Goal: Task Accomplishment & Management: Manage account settings

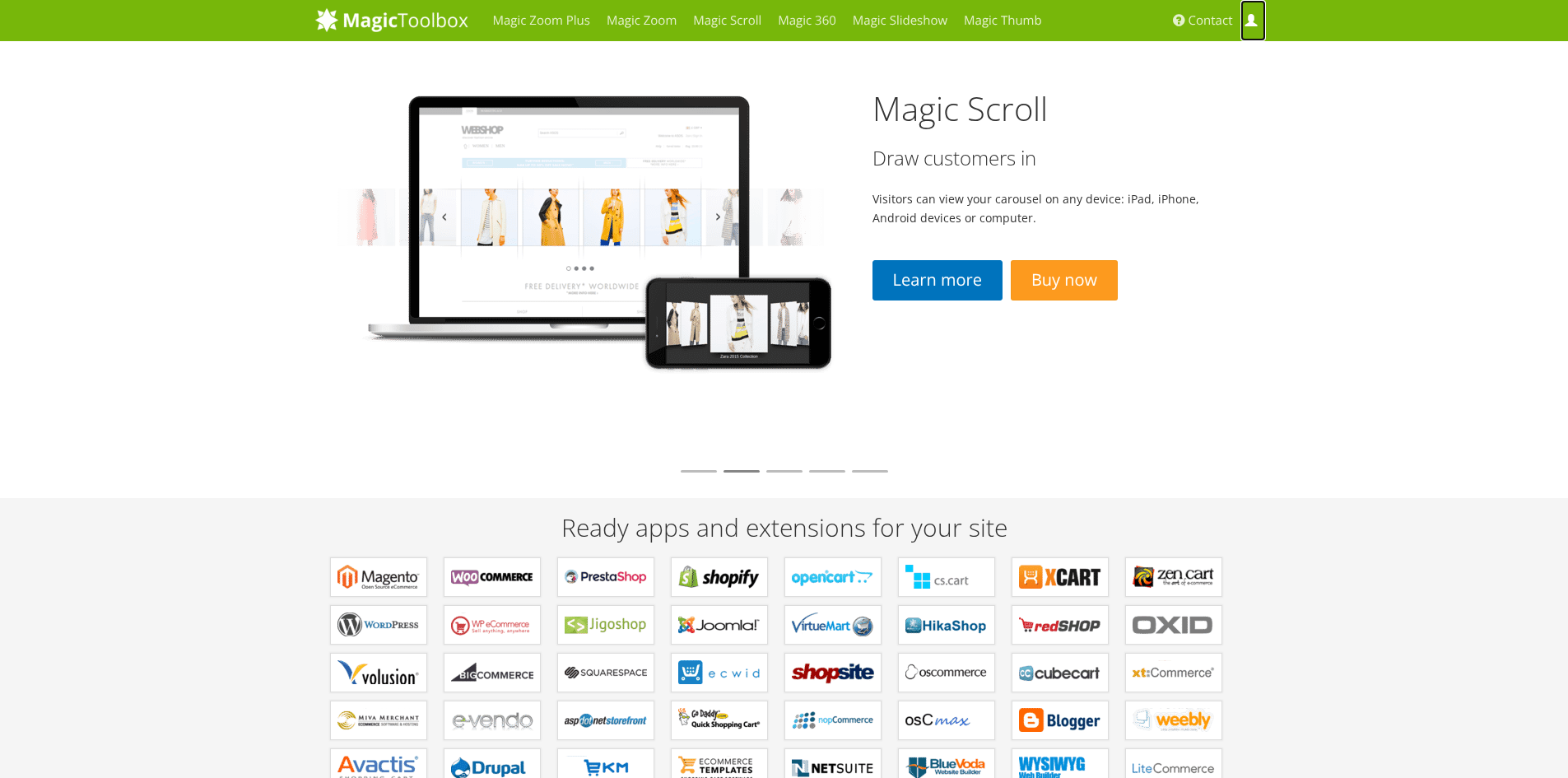
click at [1251, 24] on span at bounding box center [1251, 21] width 13 height 13
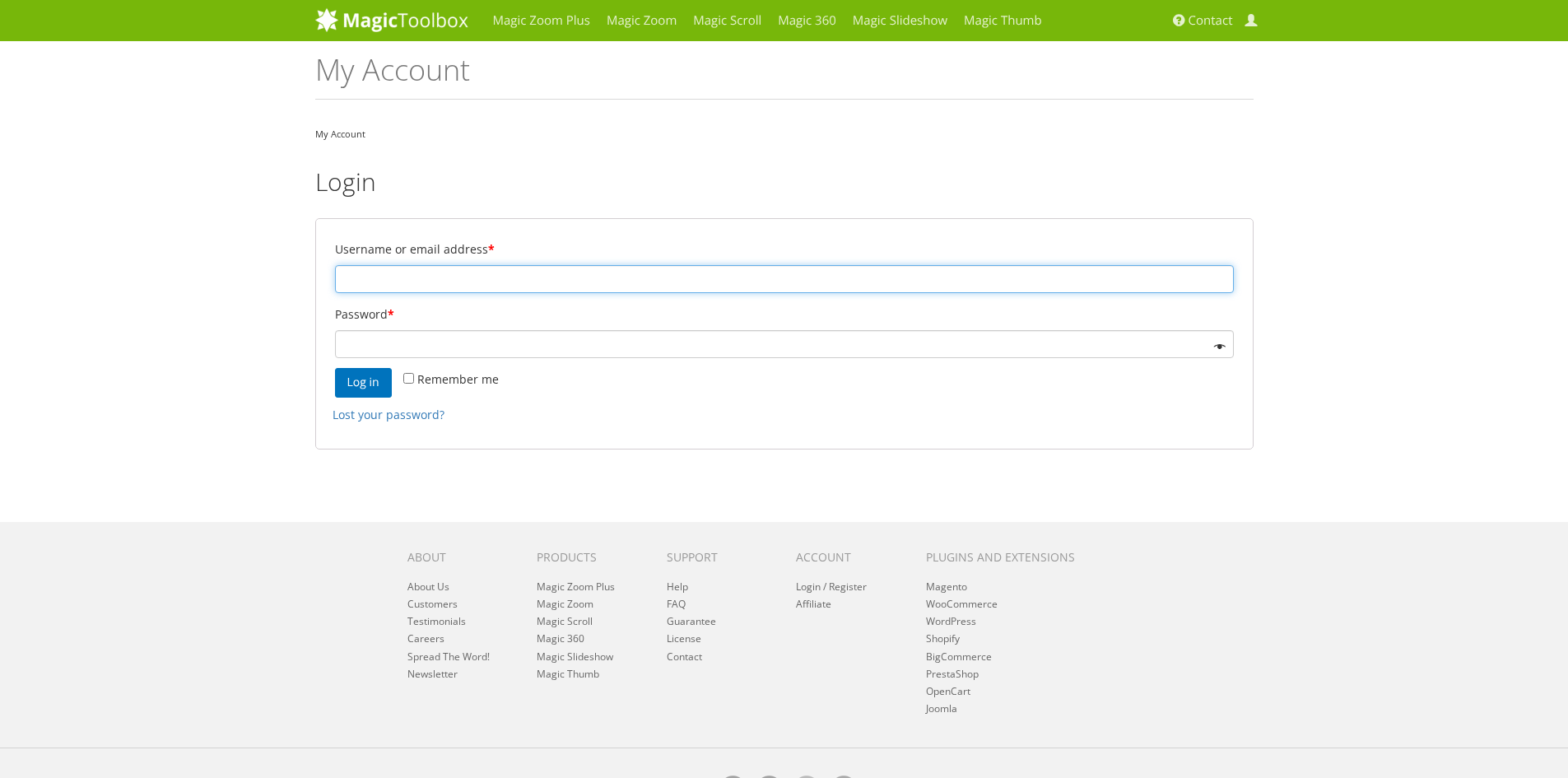
click at [517, 289] on input "Username or email address *" at bounding box center [784, 278] width 899 height 28
paste input "[EMAIL_ADDRESS][DOMAIN_NAME]"
type input "[EMAIL_ADDRESS][DOMAIN_NAME]"
click at [371, 388] on button "Log in" at bounding box center [363, 382] width 56 height 30
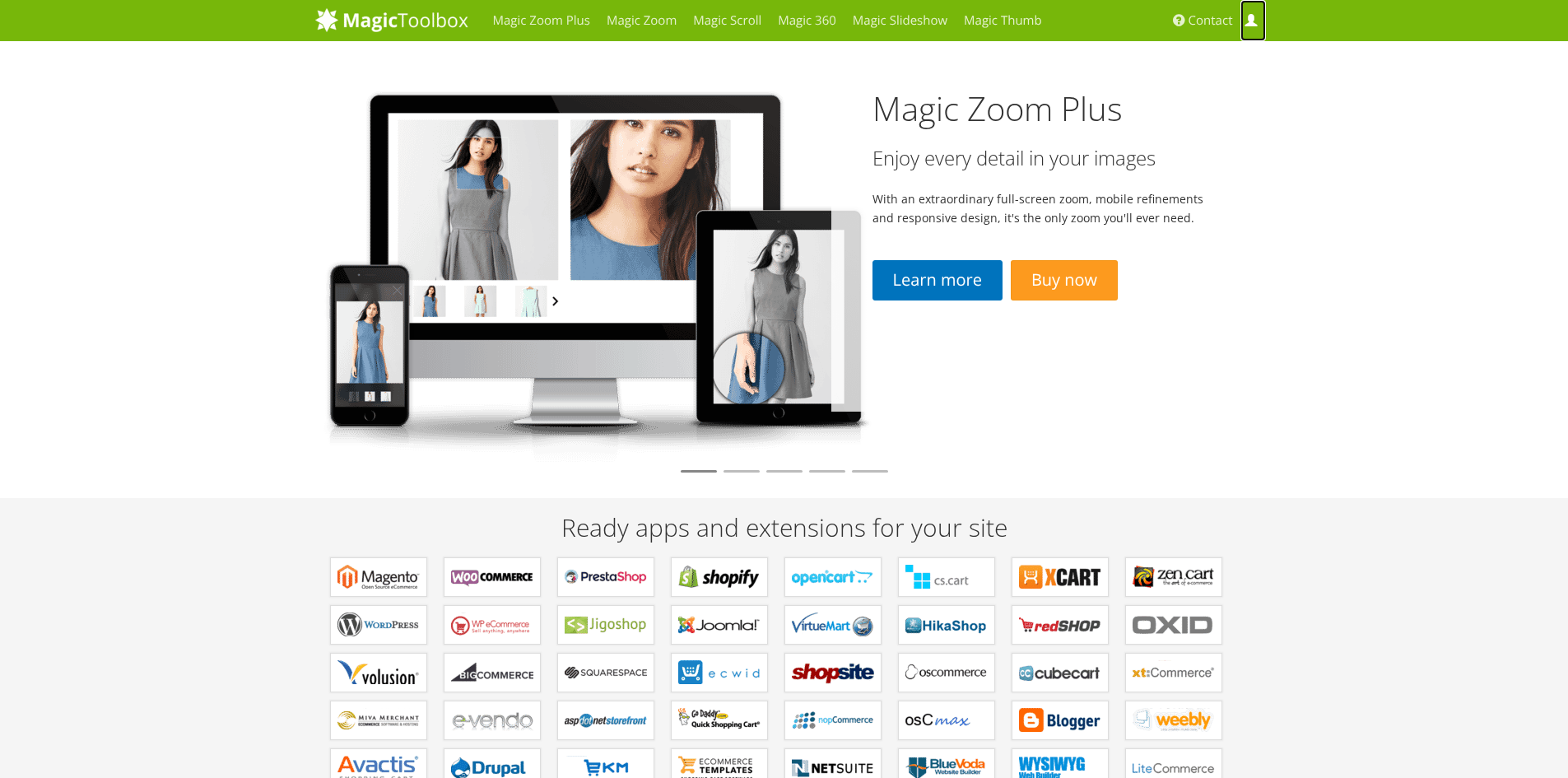
click at [1251, 31] on link "My Account" at bounding box center [1252, 20] width 25 height 41
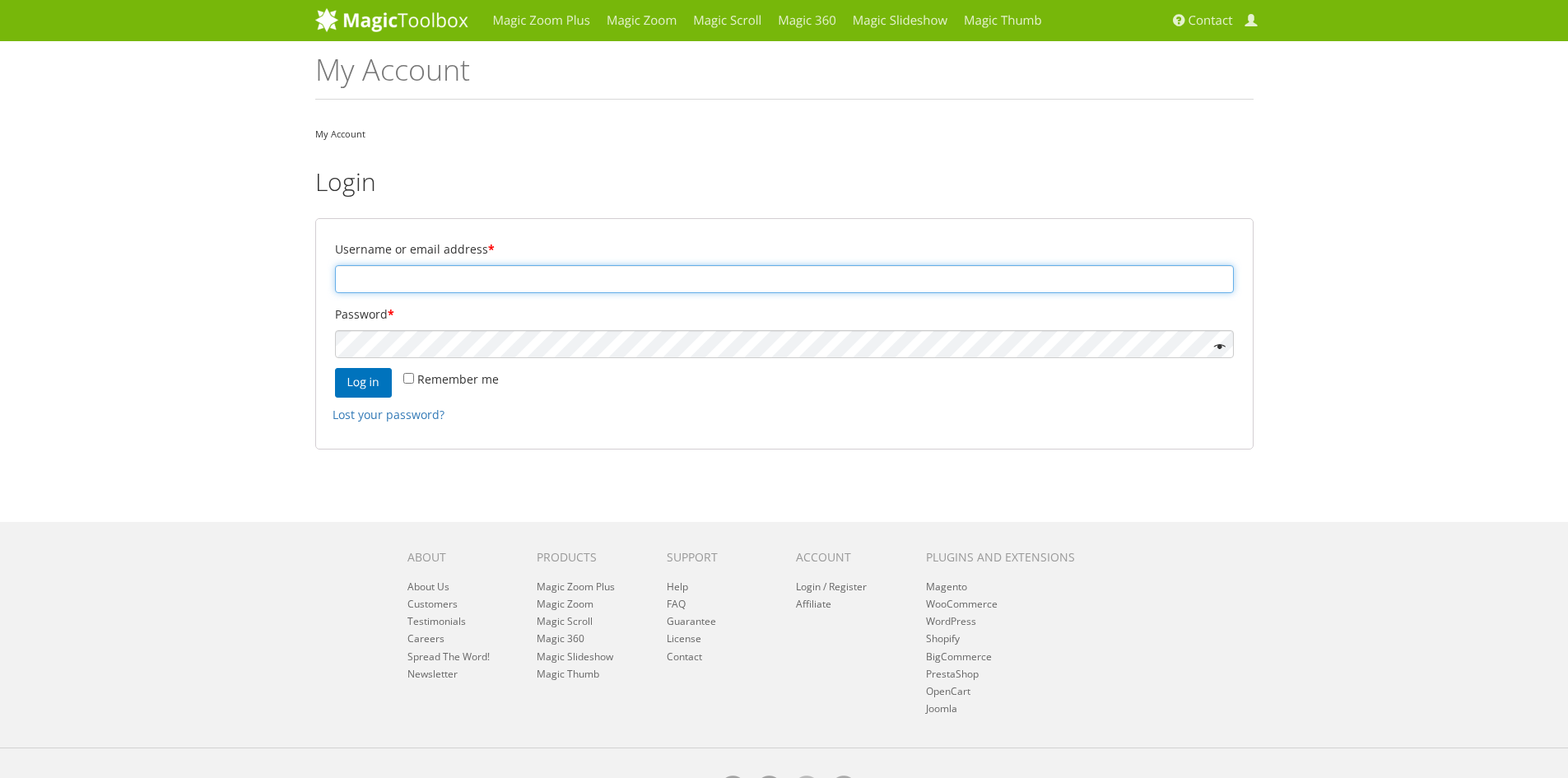
click at [432, 283] on input "Username or email address *" at bounding box center [784, 278] width 899 height 28
click at [482, 279] on input "Username or email address *" at bounding box center [784, 278] width 899 height 28
paste input "[EMAIL_ADDRESS][DOMAIN_NAME]"
type input "[EMAIL_ADDRESS][DOMAIN_NAME]"
click at [366, 381] on button "Log in" at bounding box center [363, 382] width 56 height 30
